Goal: Task Accomplishment & Management: Manage account settings

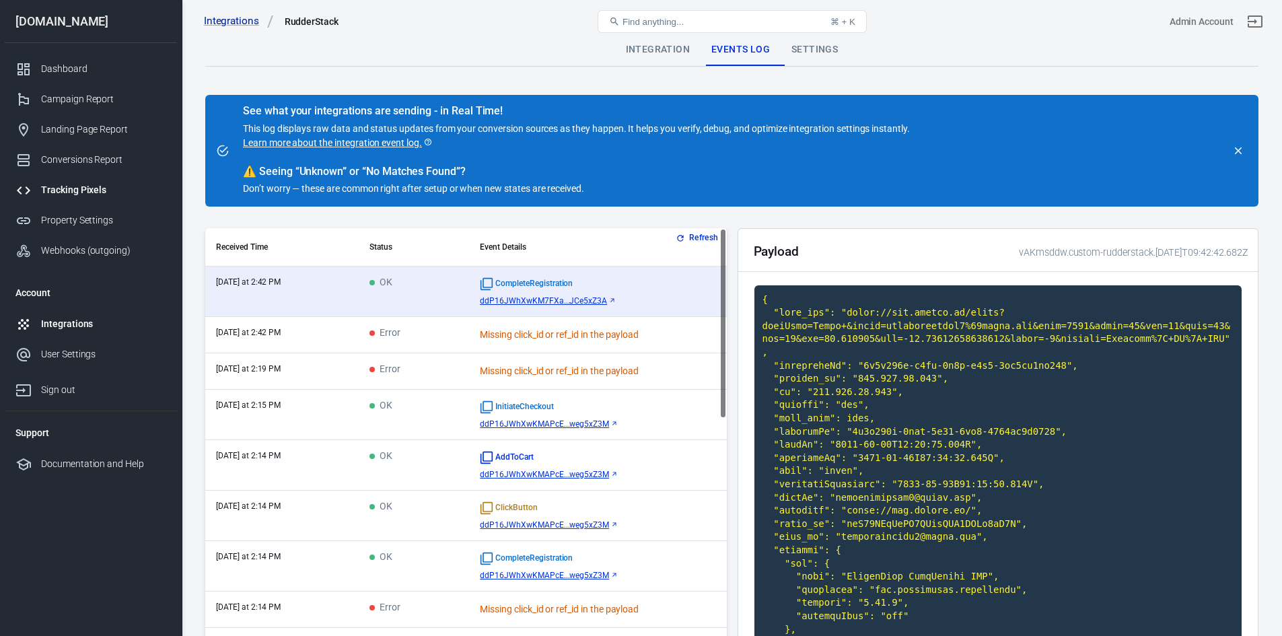
click at [72, 190] on div "Tracking Pixels" at bounding box center [103, 190] width 125 height 14
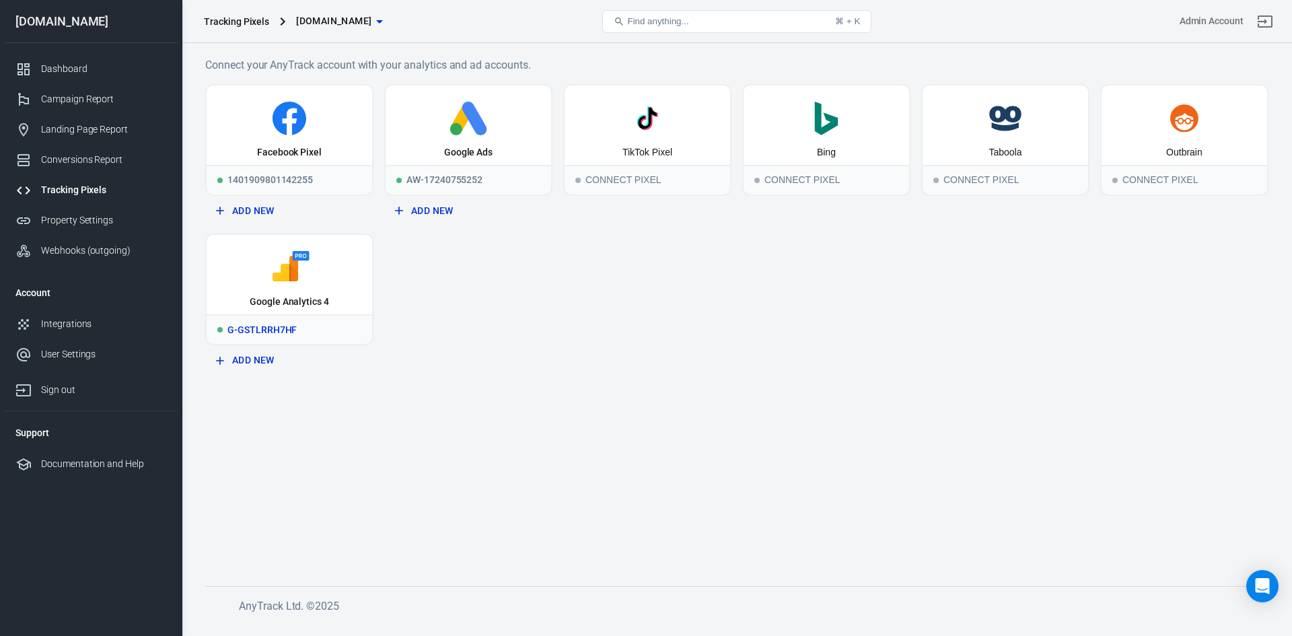
click at [264, 270] on icon at bounding box center [289, 268] width 155 height 34
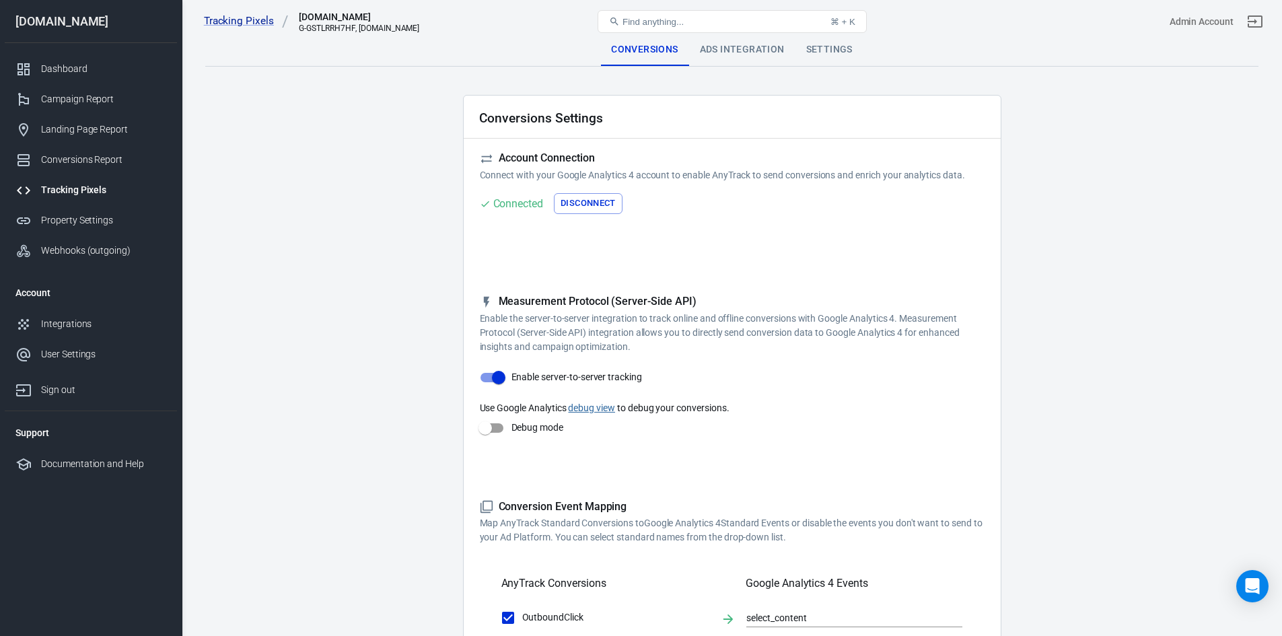
click at [576, 208] on button "Disconnect" at bounding box center [588, 203] width 69 height 21
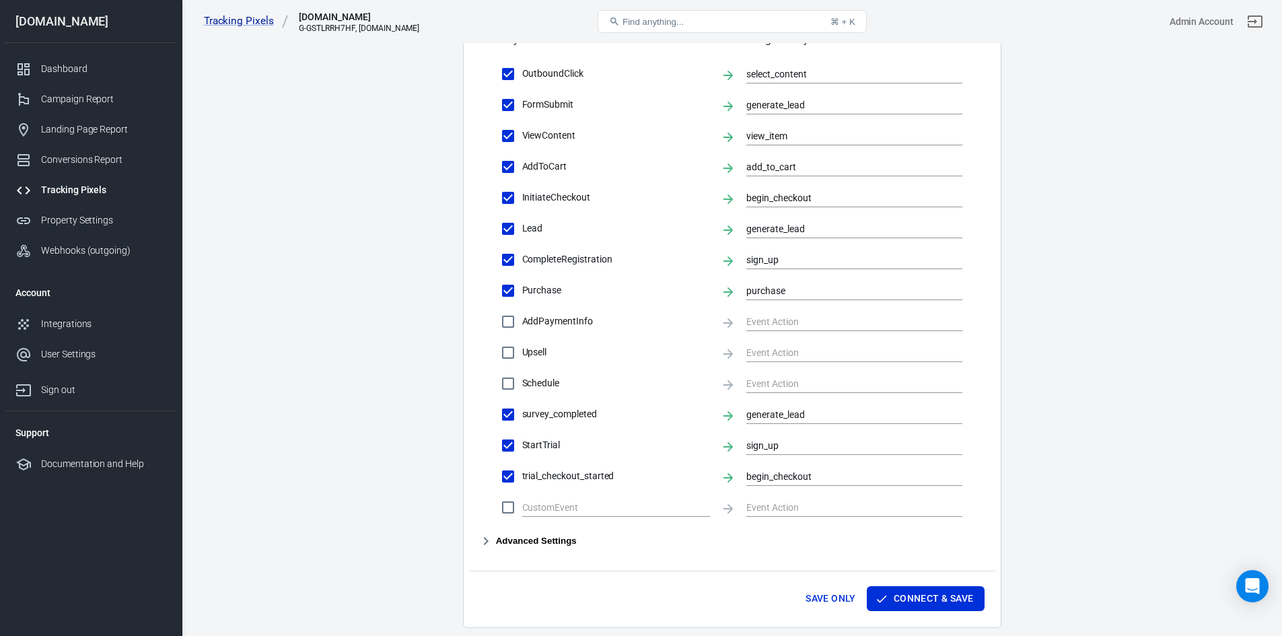
scroll to position [718, 0]
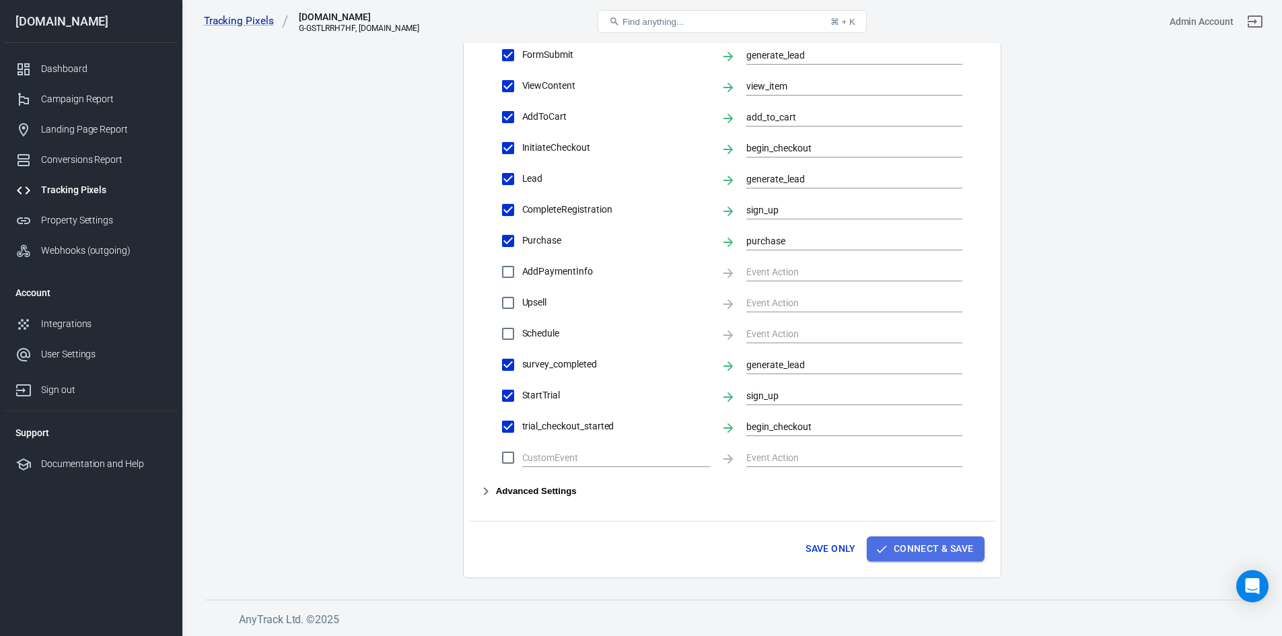
click at [964, 544] on button "Connect & Save" at bounding box center [926, 548] width 118 height 25
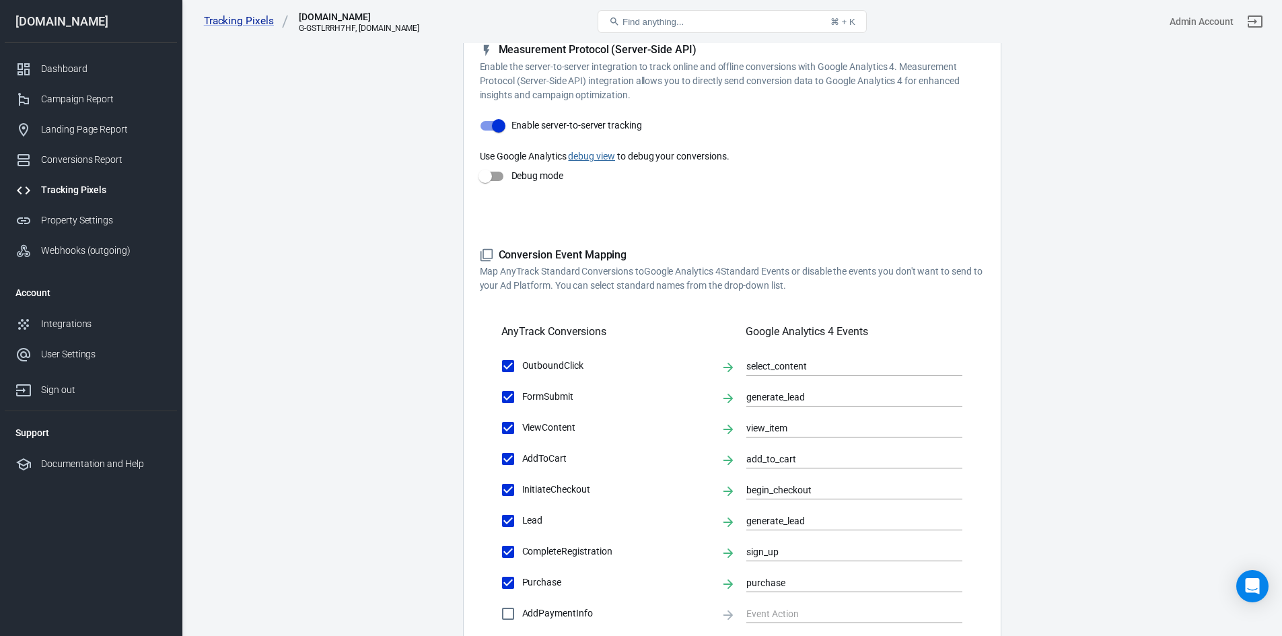
scroll to position [235, 0]
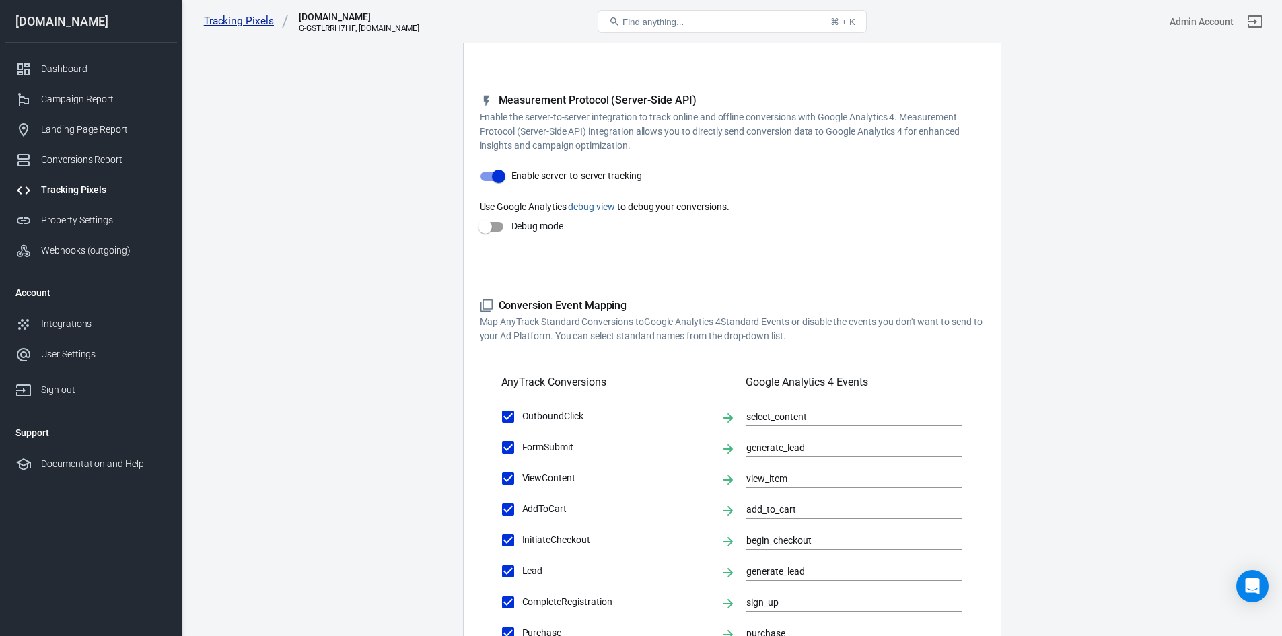
click at [260, 17] on link "Tracking Pixels" at bounding box center [246, 21] width 85 height 14
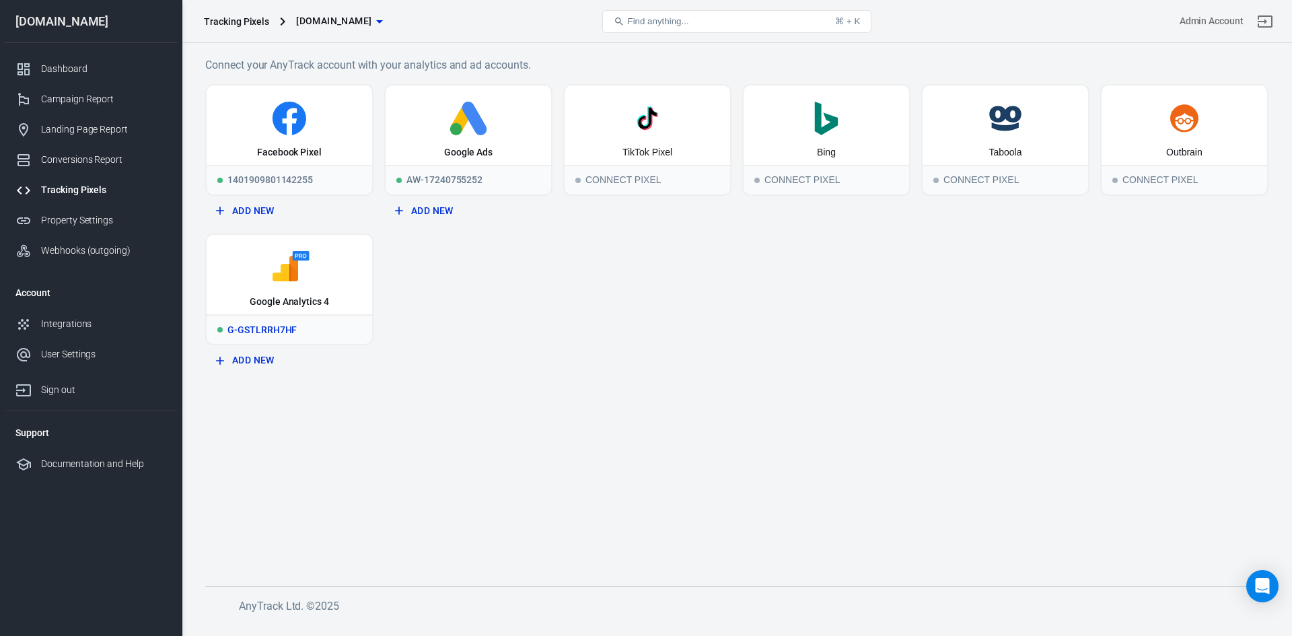
click at [338, 293] on div "Google Analytics 4" at bounding box center [290, 274] width 166 height 79
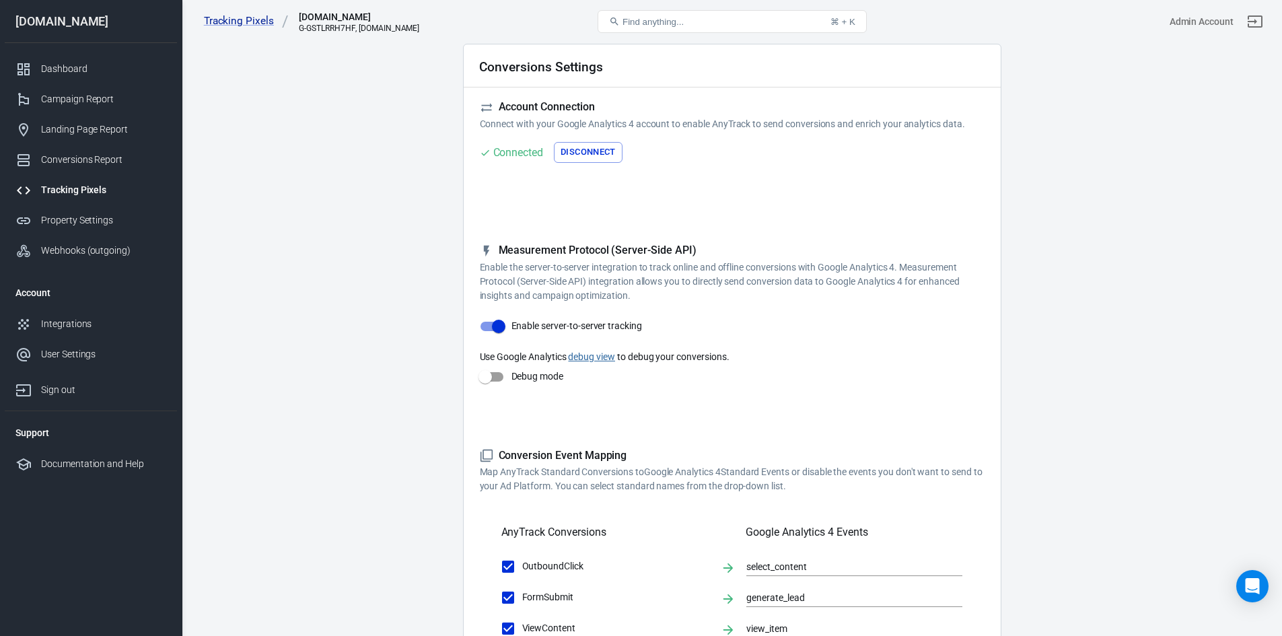
scroll to position [52, 0]
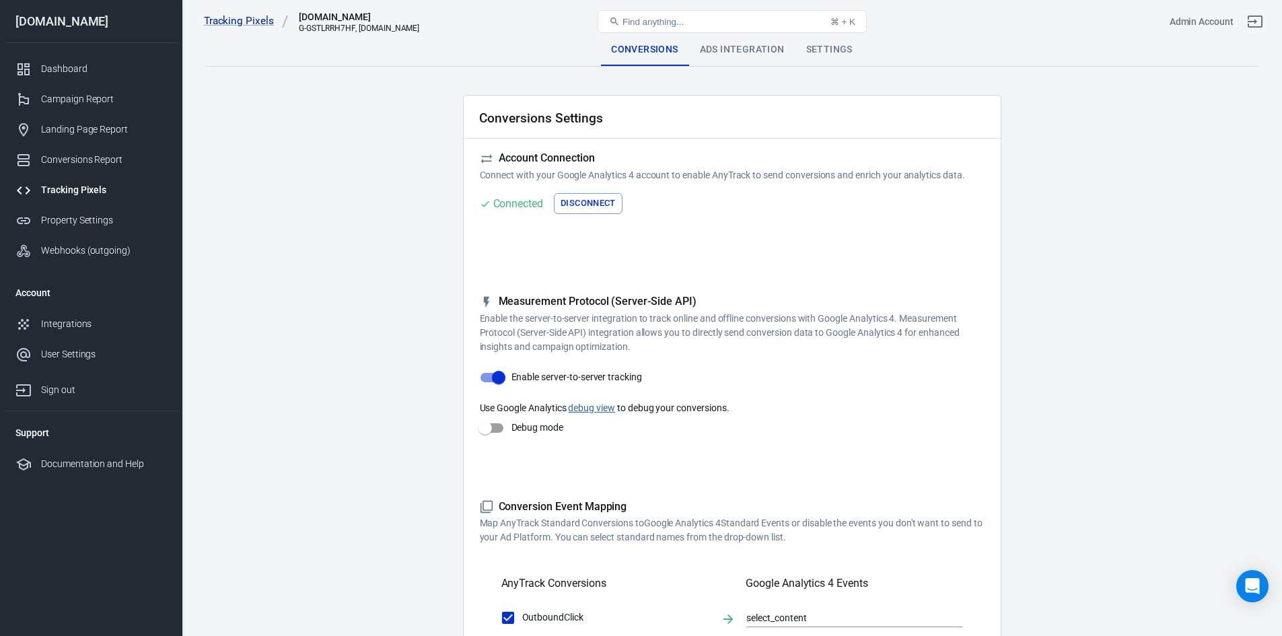
click at [597, 193] on button "Disconnect" at bounding box center [588, 203] width 69 height 21
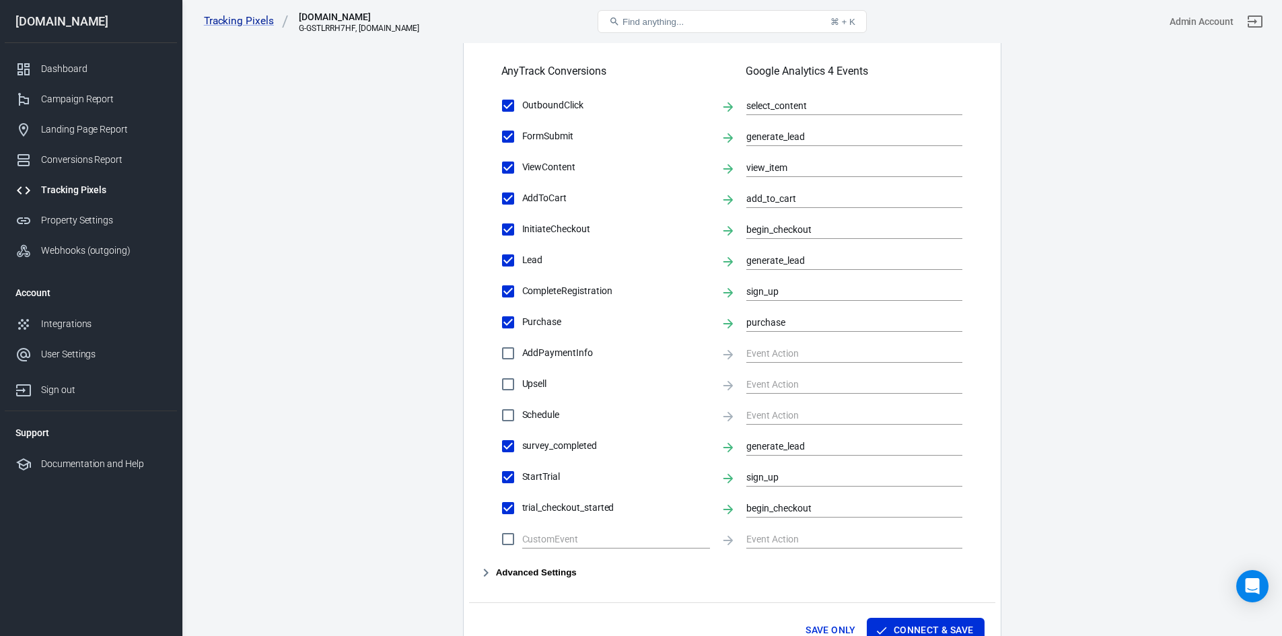
scroll to position [718, 0]
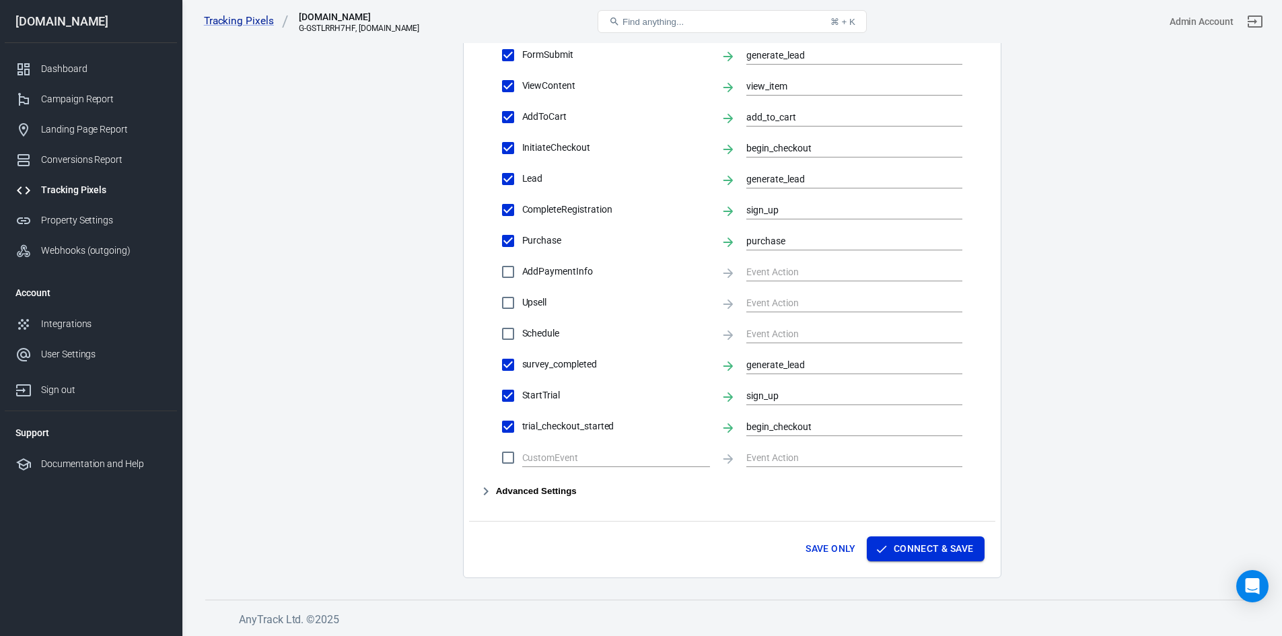
click at [921, 550] on button "Connect & Save" at bounding box center [926, 548] width 118 height 25
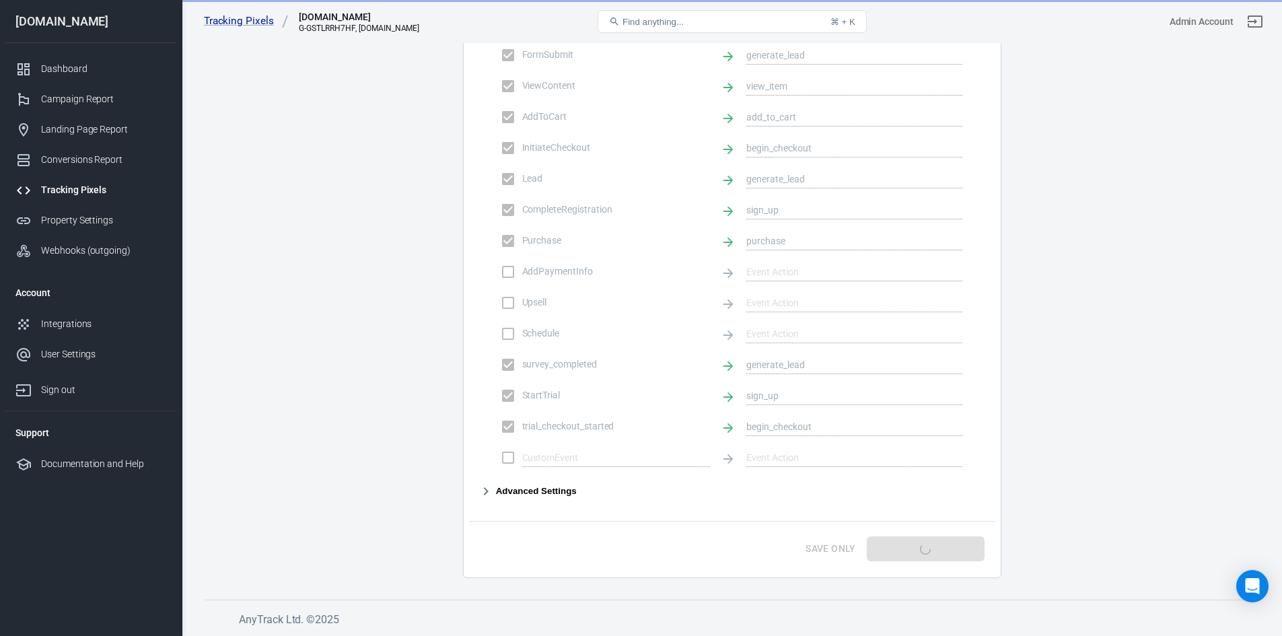
click at [921, 550] on div "Save Only Connect & Save" at bounding box center [732, 546] width 526 height 51
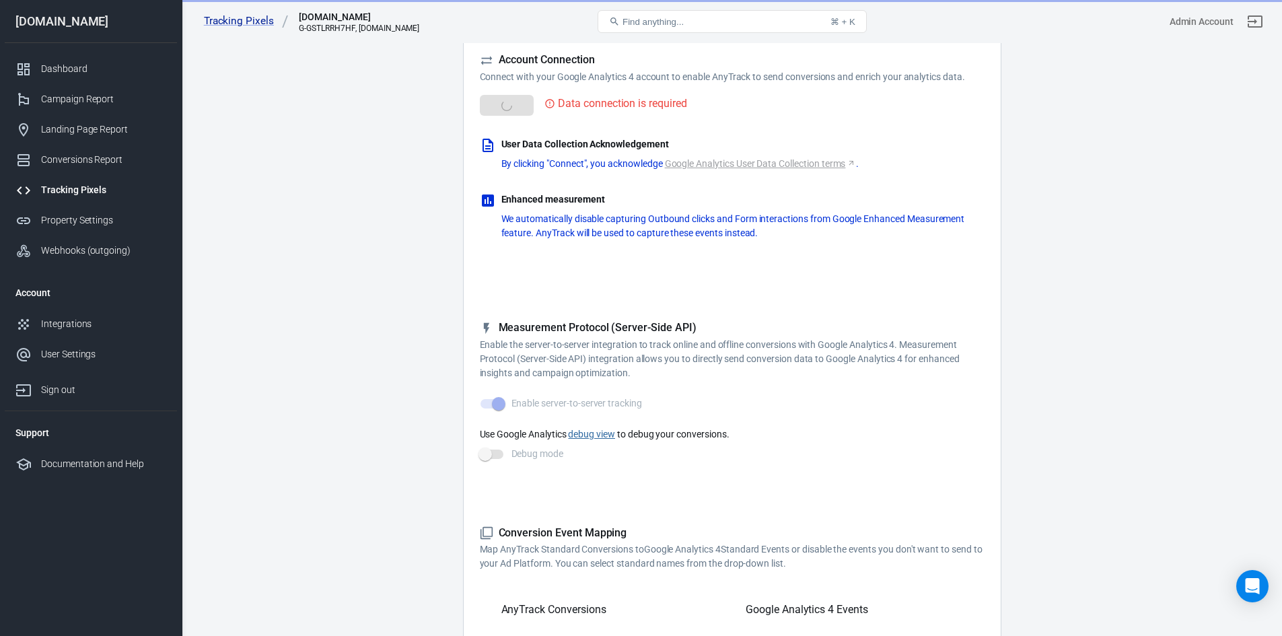
scroll to position [0, 0]
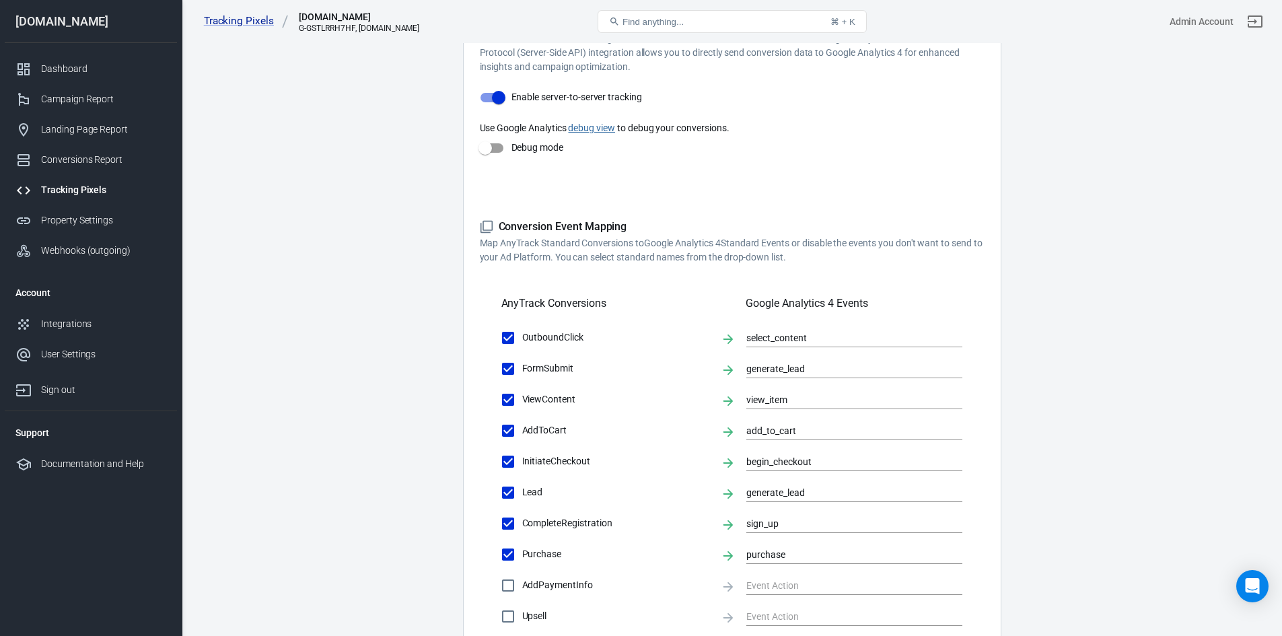
scroll to position [718, 0]
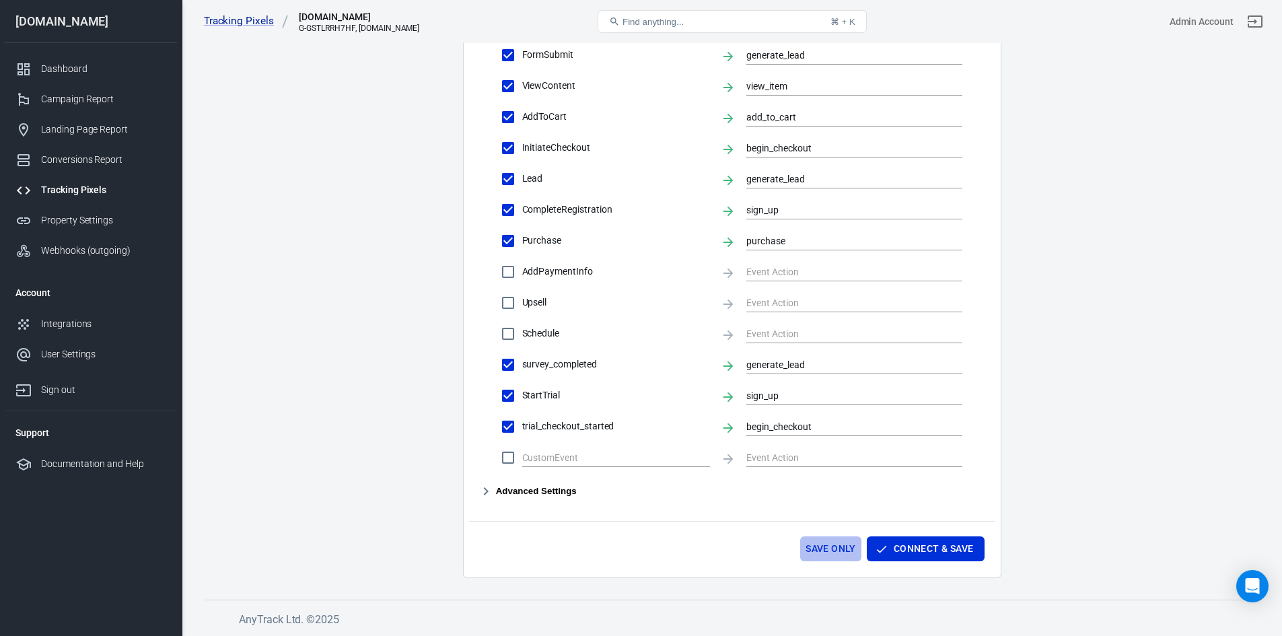
click at [824, 547] on button "Save Only" at bounding box center [830, 548] width 61 height 25
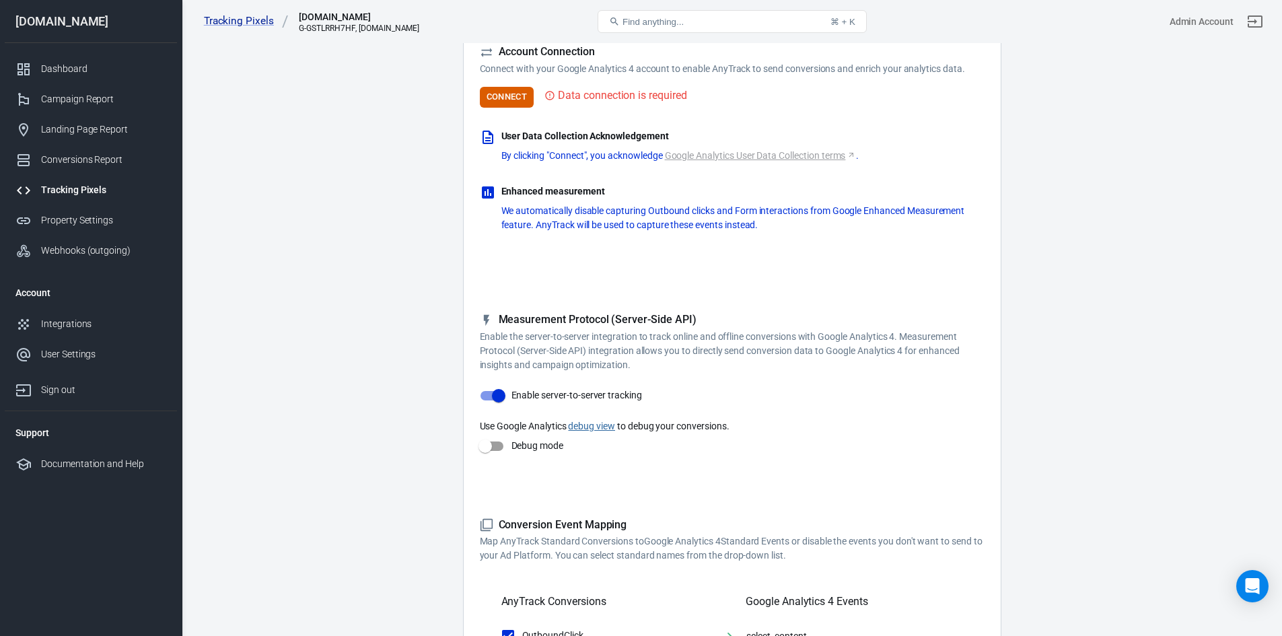
scroll to position [0, 0]
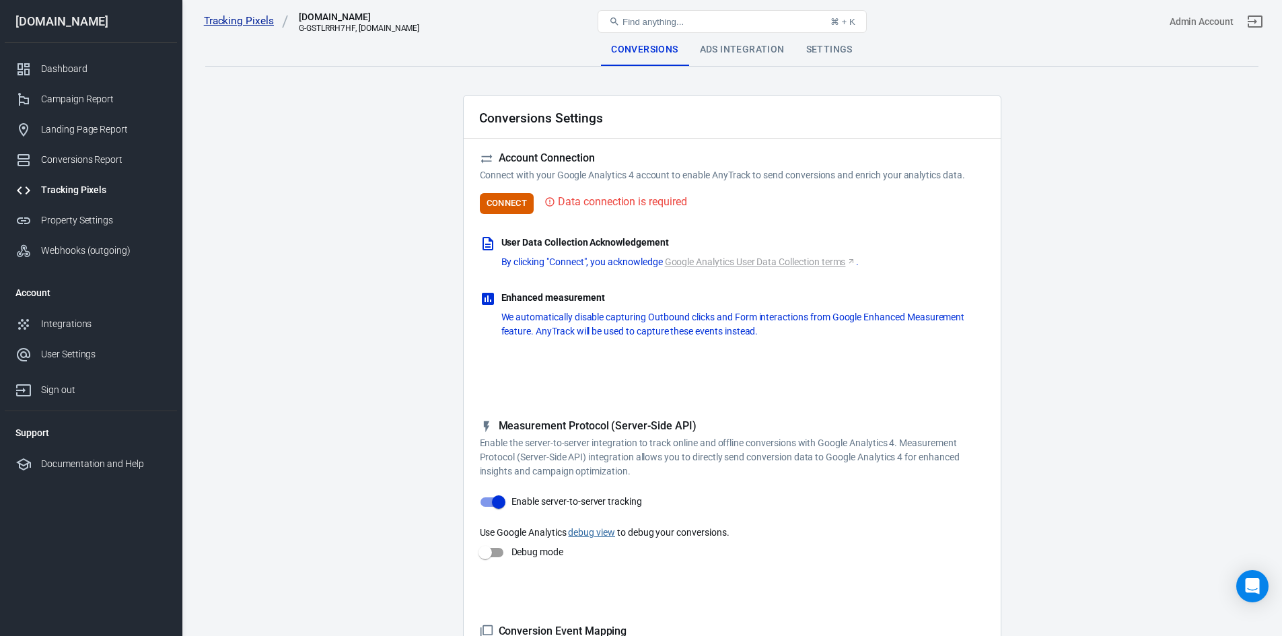
click at [236, 20] on link "Tracking Pixels" at bounding box center [246, 21] width 85 height 14
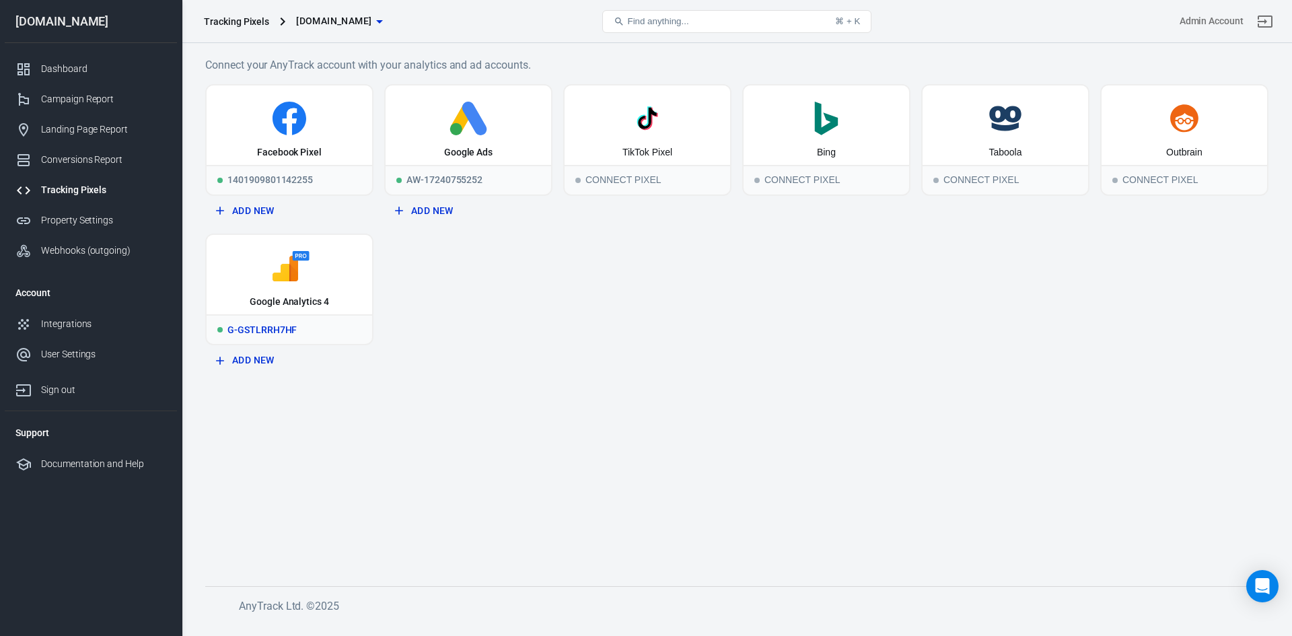
click at [319, 290] on div "Google Analytics 4" at bounding box center [290, 274] width 166 height 79
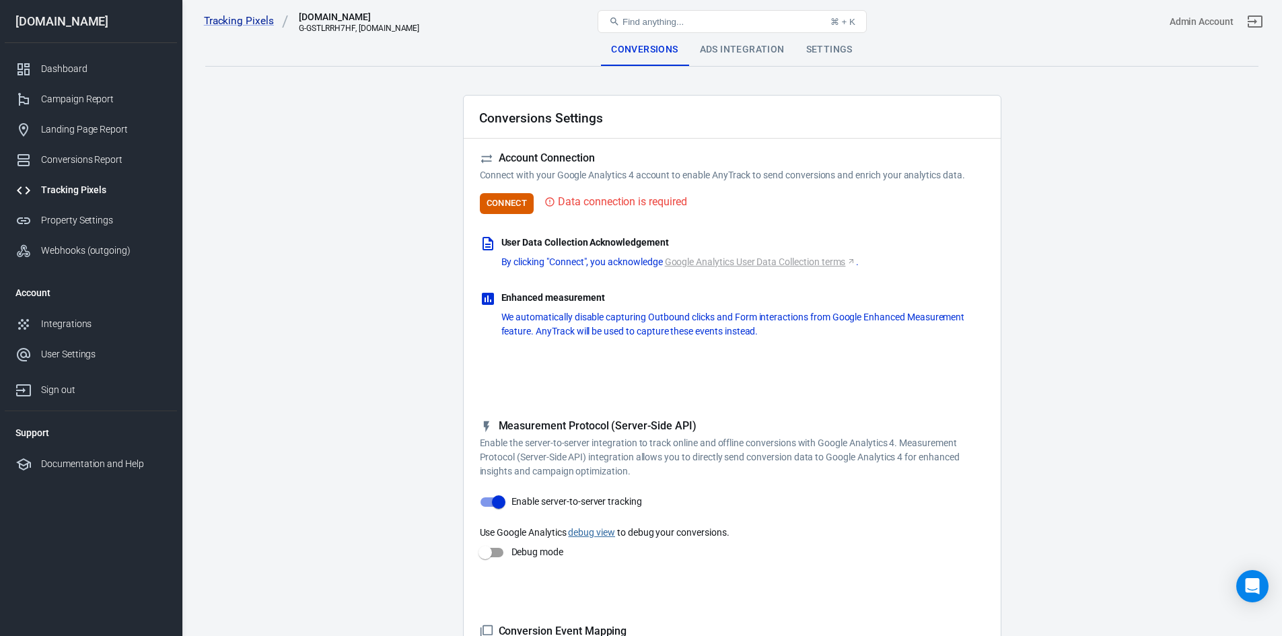
scroll to position [718, 0]
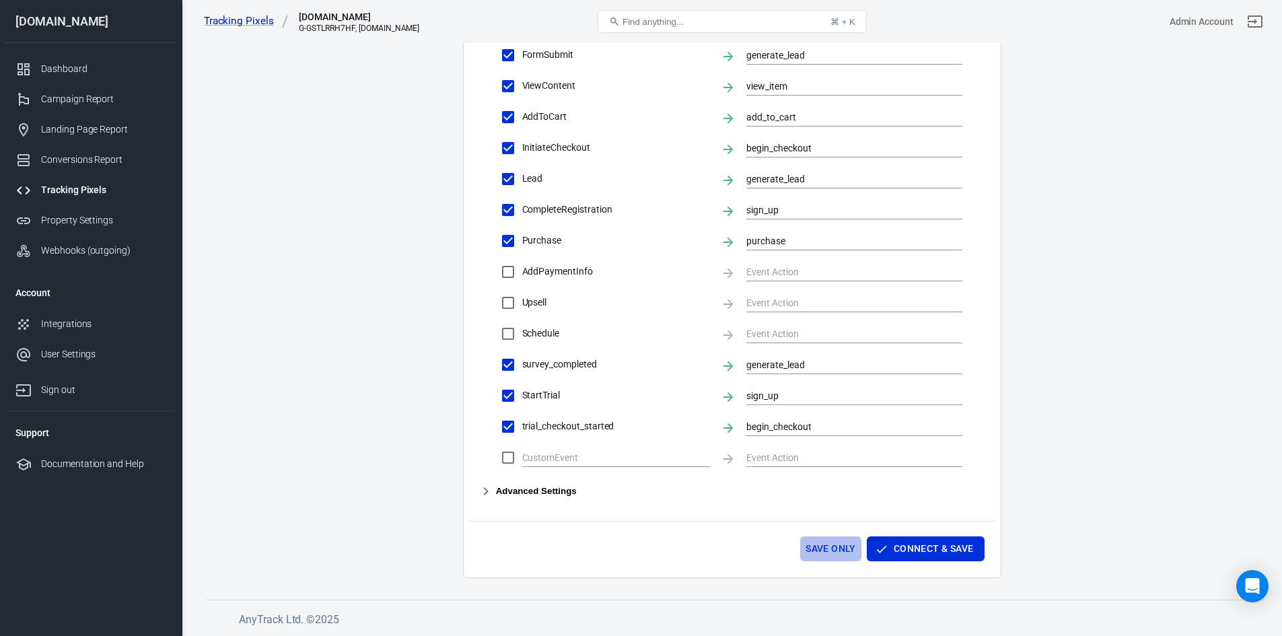
click at [835, 548] on button "Save Only" at bounding box center [830, 548] width 61 height 25
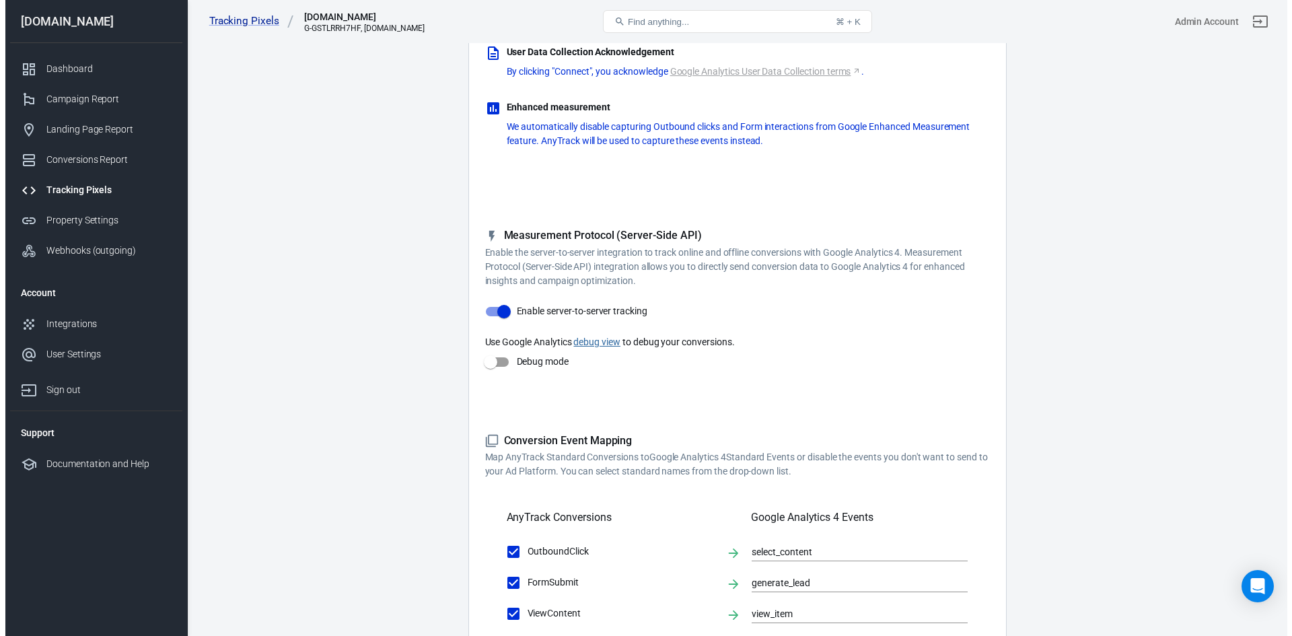
scroll to position [0, 0]
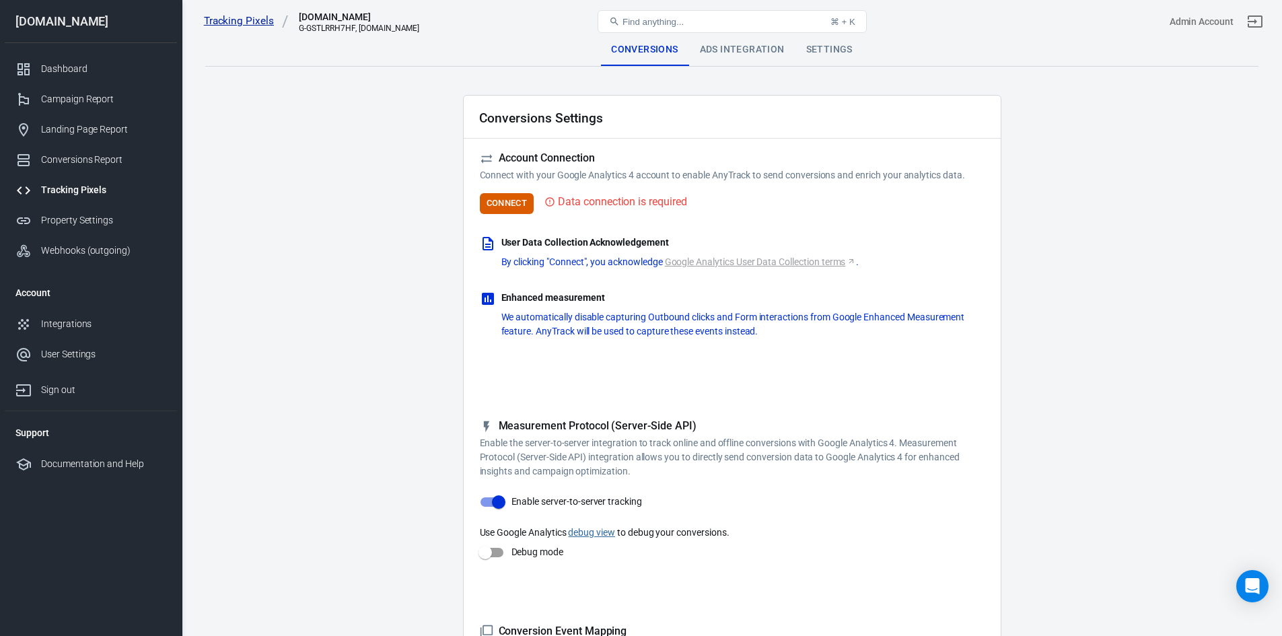
click at [268, 22] on link "Tracking Pixels" at bounding box center [246, 21] width 85 height 14
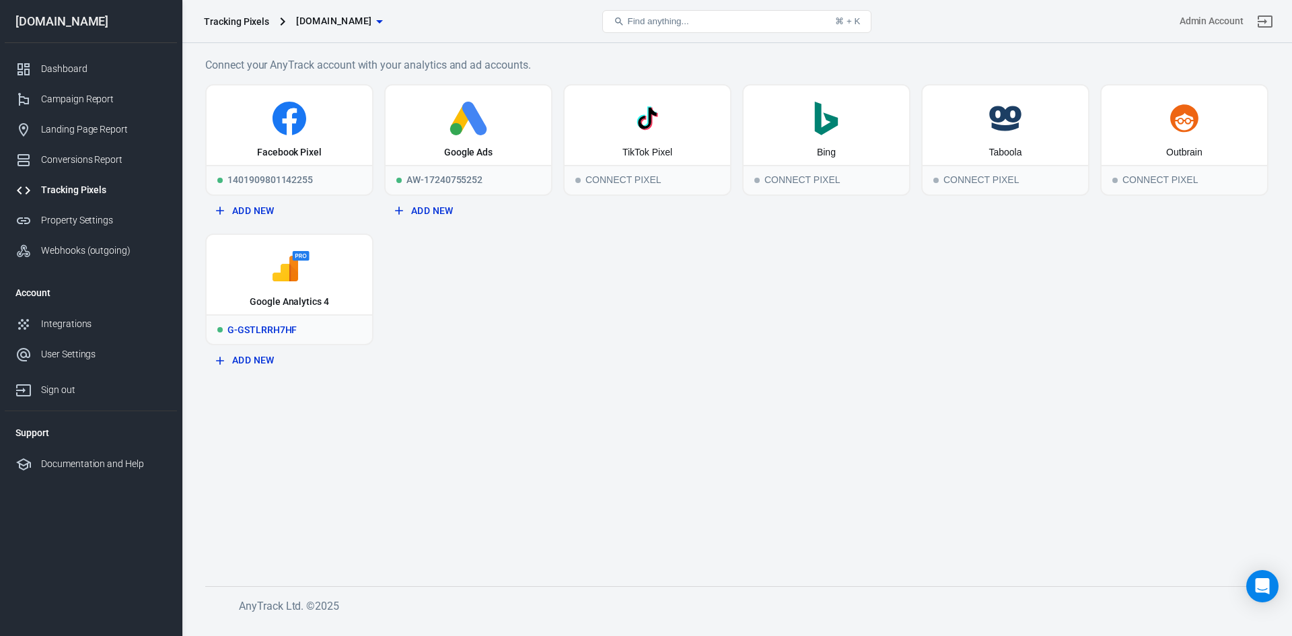
click at [319, 293] on div "Google Analytics 4" at bounding box center [290, 274] width 166 height 79
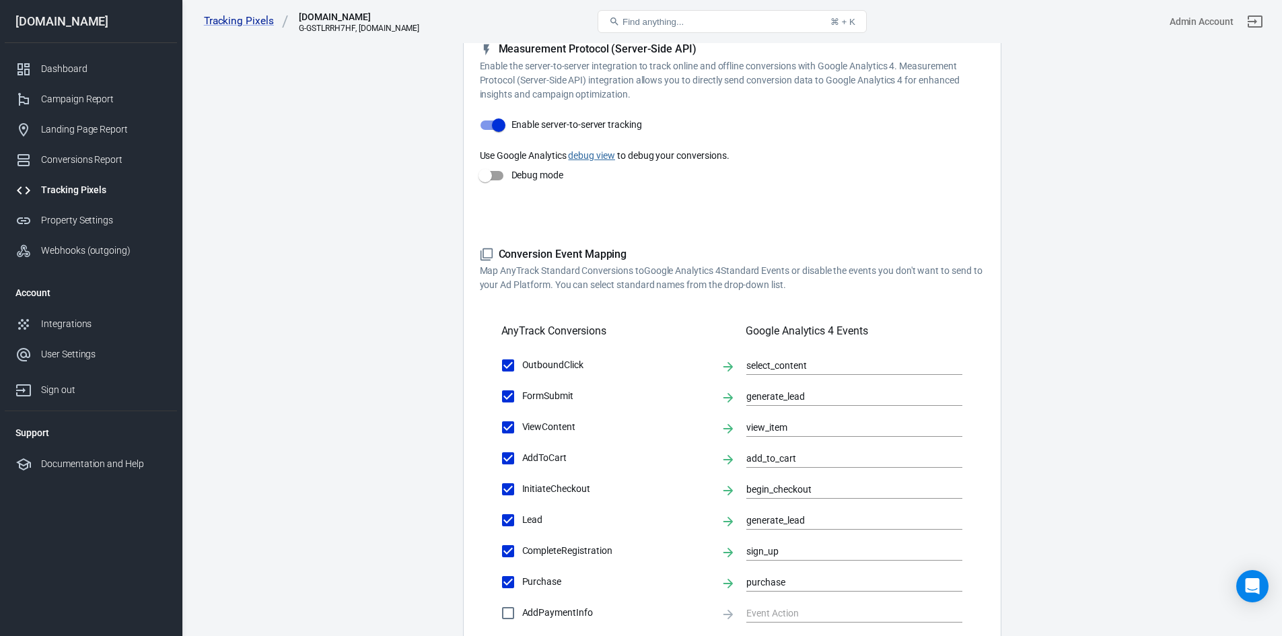
scroll to position [376, 0]
click at [494, 126] on input "Enable server-to-server tracking" at bounding box center [498, 126] width 77 height 26
checkbox input "false"
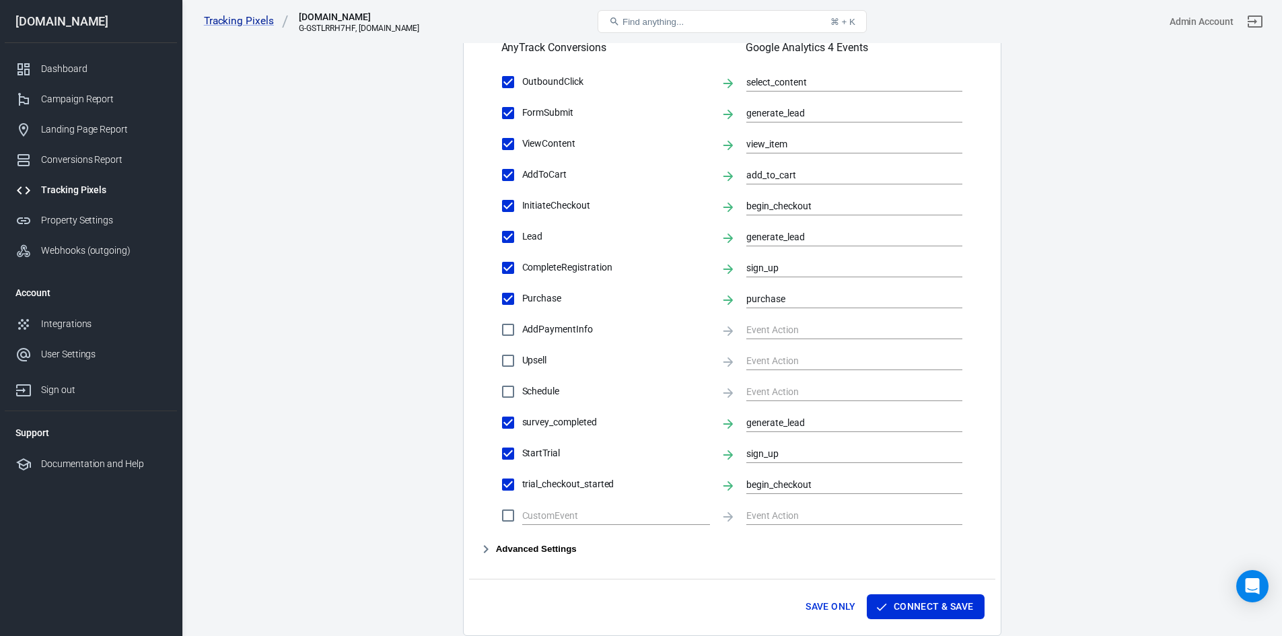
scroll to position [715, 0]
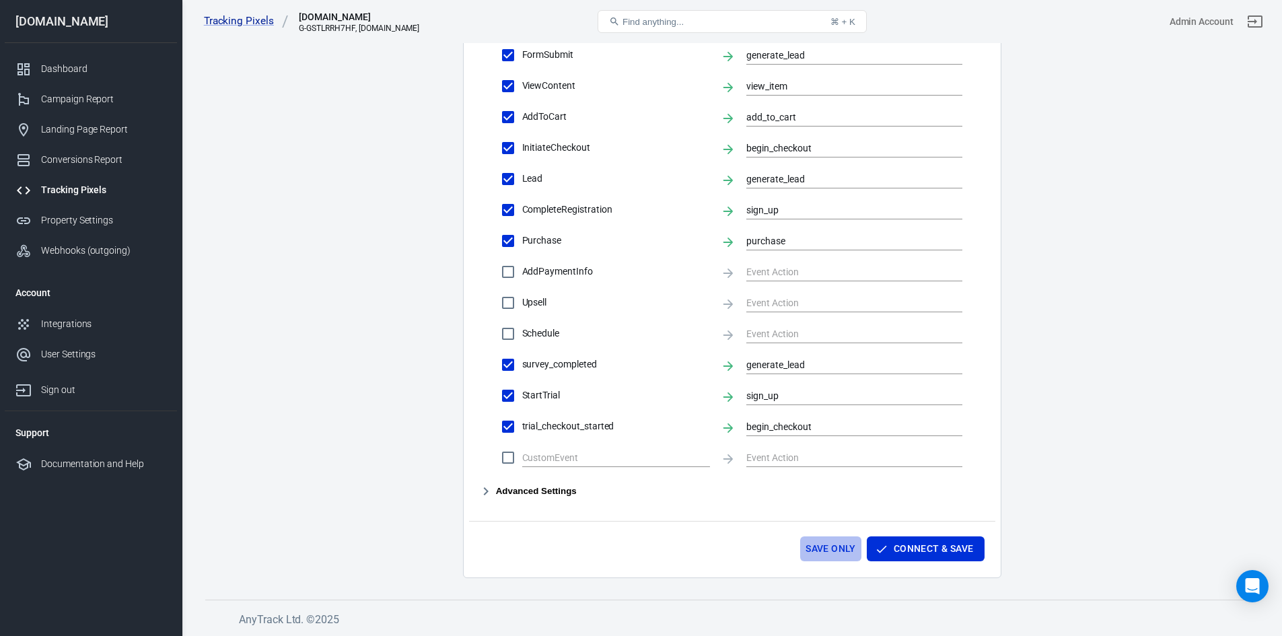
click at [836, 544] on button "Save Only" at bounding box center [830, 548] width 61 height 25
click at [231, 16] on link "Tracking Pixels" at bounding box center [246, 21] width 85 height 14
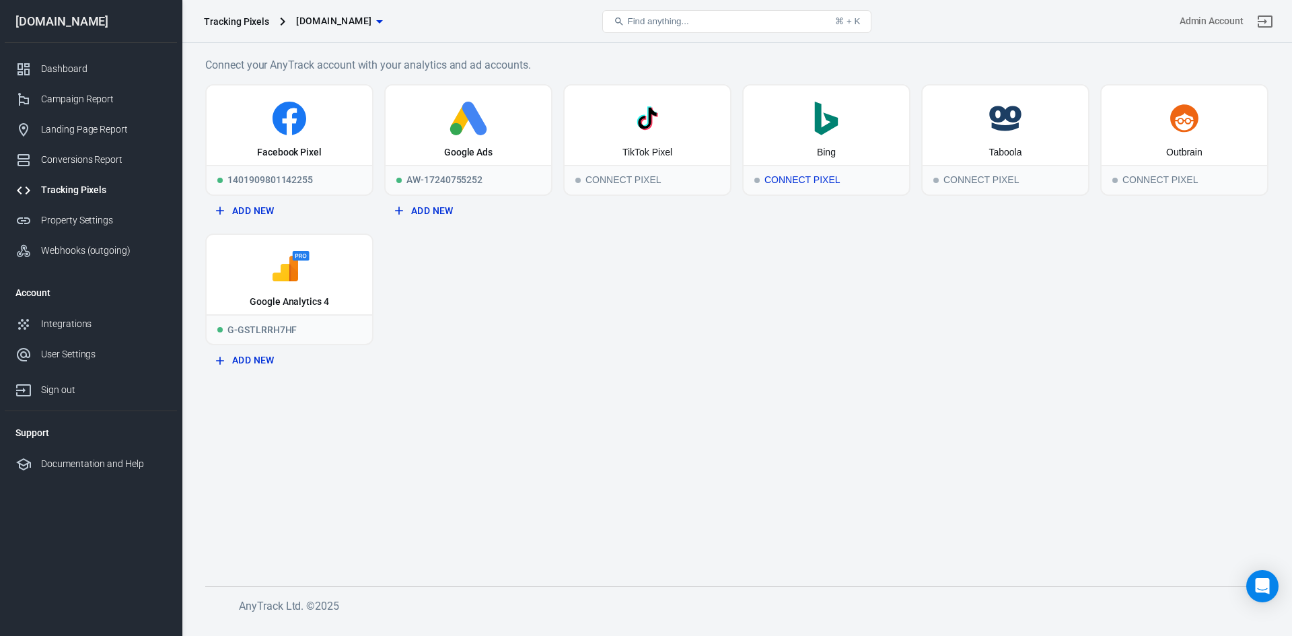
click at [815, 114] on polygon at bounding box center [826, 119] width 23 height 34
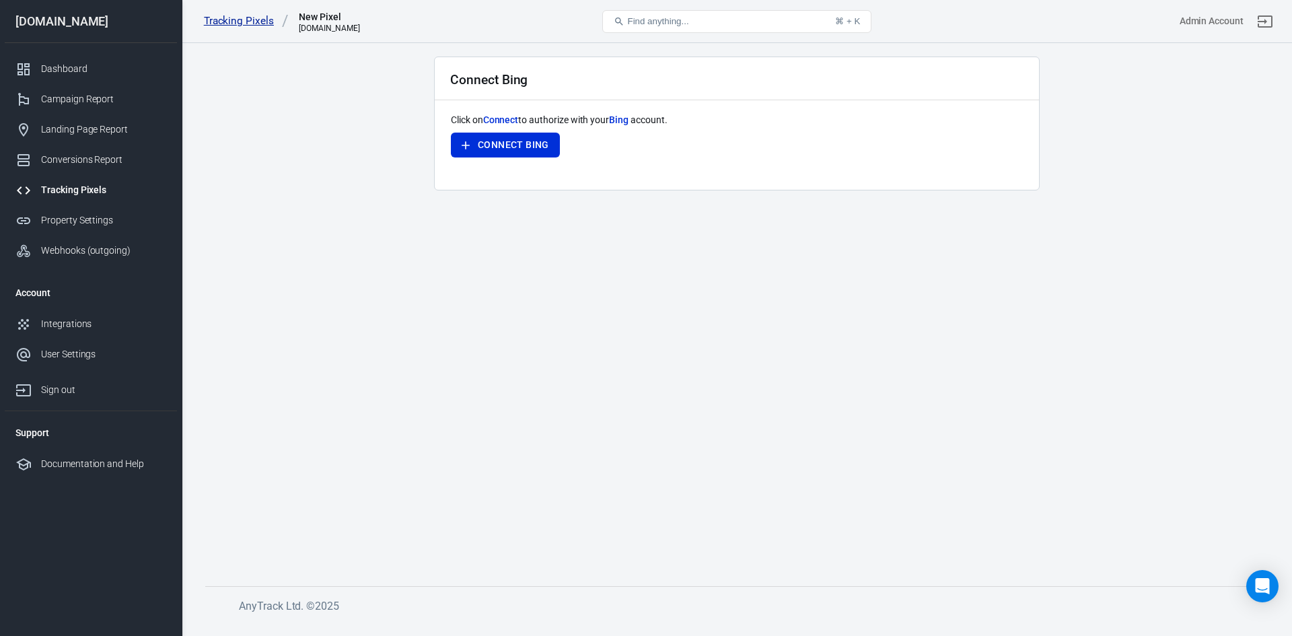
click at [261, 20] on link "Tracking Pixels" at bounding box center [246, 21] width 85 height 14
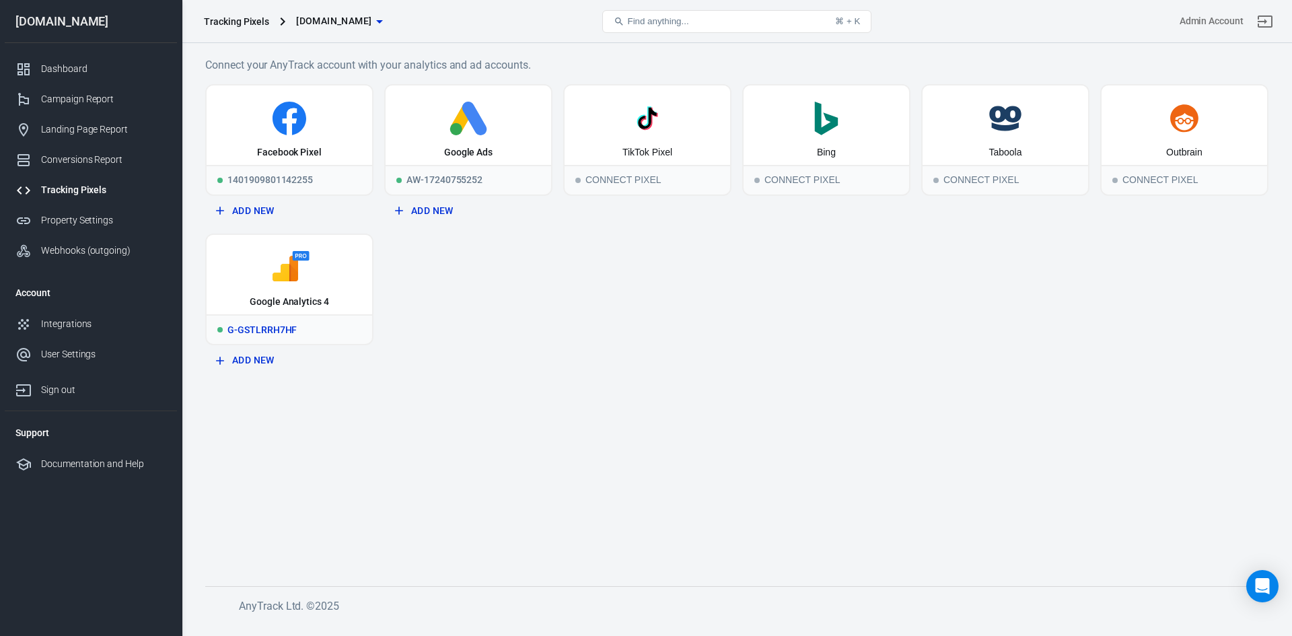
click at [310, 266] on icon at bounding box center [289, 268] width 155 height 34
